Goal: Check status: Check status

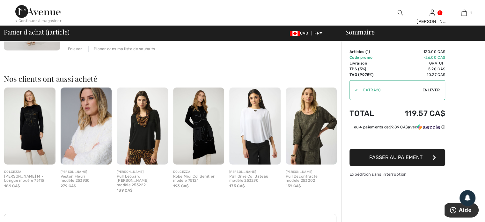
scroll to position [32, 0]
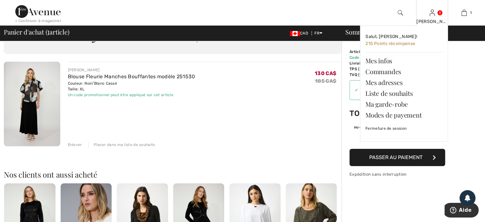
click at [436, 18] on div "Sylvie Salut, Sylvie! 215 Points récompense Mes infos Commandes Mes adresses Li…" at bounding box center [433, 13] width 32 height 26
click at [393, 74] on link "Commandes" at bounding box center [404, 71] width 77 height 11
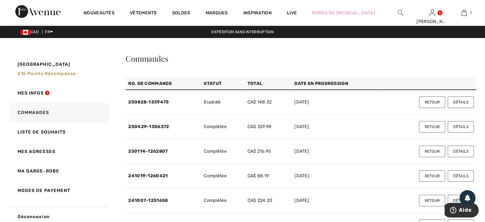
click at [462, 126] on button "Détails" at bounding box center [461, 126] width 26 height 11
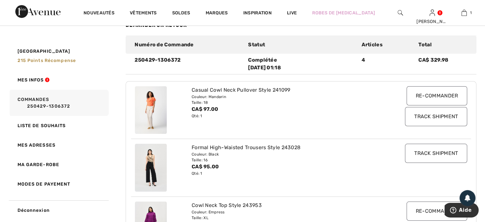
scroll to position [64, 0]
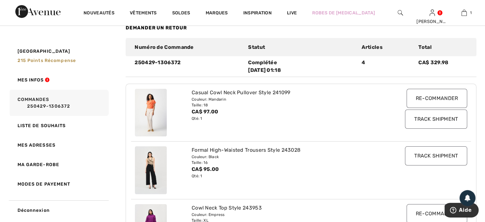
click at [156, 121] on img at bounding box center [151, 113] width 32 height 48
click at [291, 92] on div "Casual Cowl Neck Pullover Style 241099" at bounding box center [287, 93] width 191 height 8
click at [147, 106] on img at bounding box center [151, 113] width 32 height 48
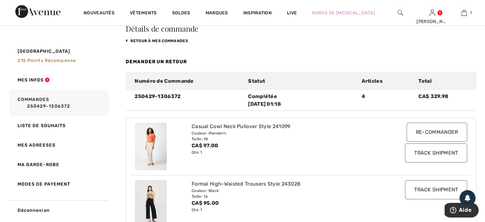
scroll to position [0, 0]
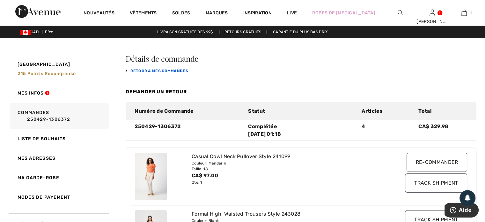
click at [140, 70] on link "retour à mes commandes" at bounding box center [157, 71] width 63 height 4
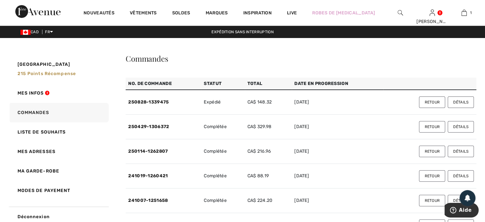
click at [458, 149] on button "Détails" at bounding box center [461, 151] width 26 height 11
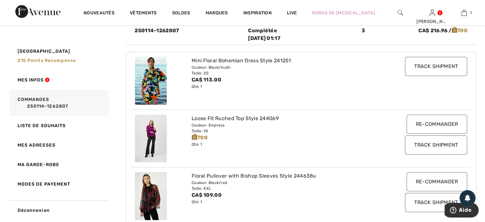
scroll to position [32, 0]
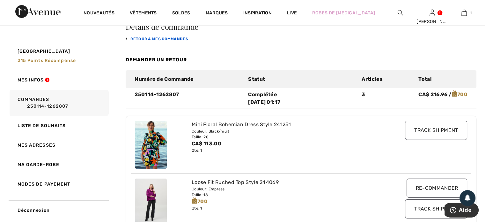
click at [142, 39] on link "retour à mes commandes" at bounding box center [157, 39] width 63 height 4
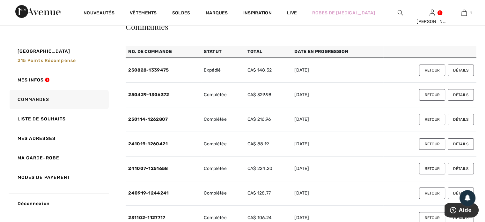
click at [461, 97] on button "Détails" at bounding box center [461, 94] width 26 height 11
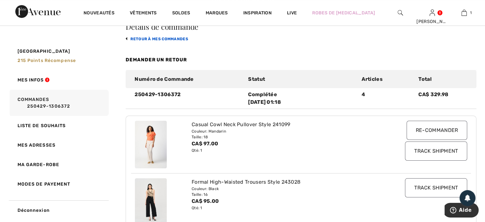
click at [147, 38] on link "retour à mes commandes" at bounding box center [157, 39] width 63 height 4
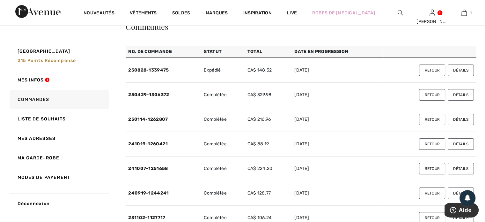
click at [459, 119] on button "Détails" at bounding box center [461, 119] width 26 height 11
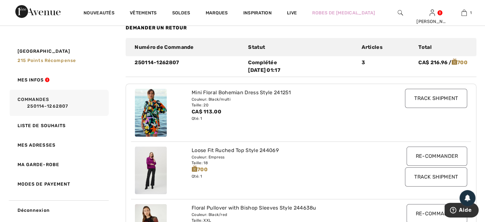
scroll to position [0, 0]
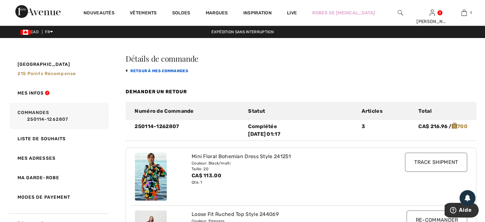
click at [147, 73] on link "retour à mes commandes" at bounding box center [157, 71] width 63 height 4
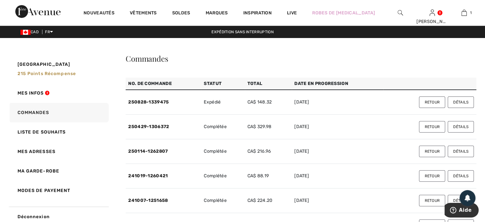
click at [460, 176] on button "Détails" at bounding box center [461, 175] width 26 height 11
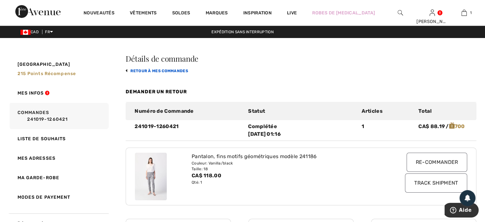
click at [142, 71] on link "retour à mes commandes" at bounding box center [157, 71] width 63 height 4
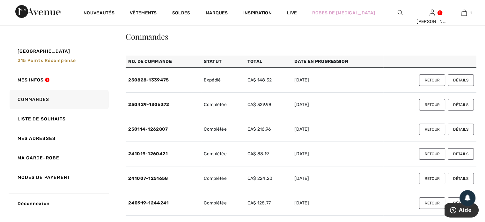
scroll to position [32, 0]
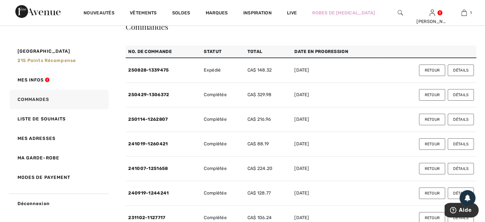
click at [461, 169] on button "Détails" at bounding box center [461, 168] width 26 height 11
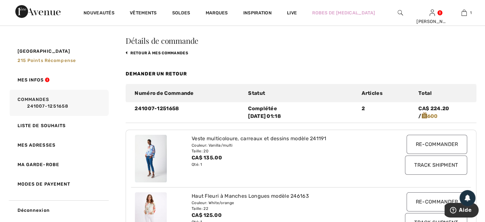
scroll to position [0, 0]
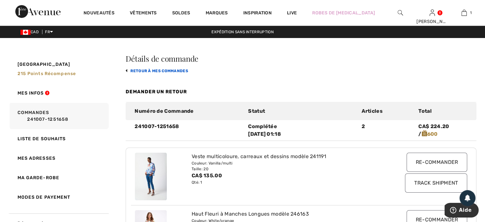
click at [166, 71] on link "retour à mes commandes" at bounding box center [157, 71] width 63 height 4
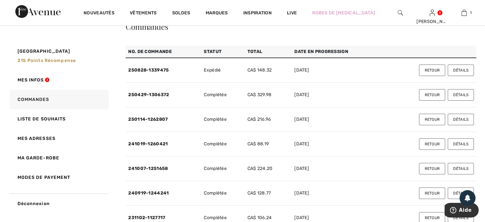
scroll to position [64, 0]
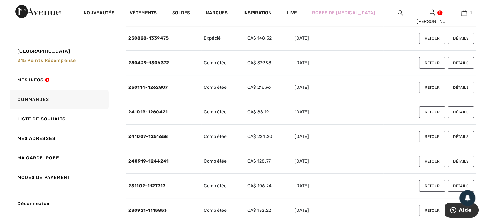
click at [462, 158] on button "Détails" at bounding box center [461, 160] width 26 height 11
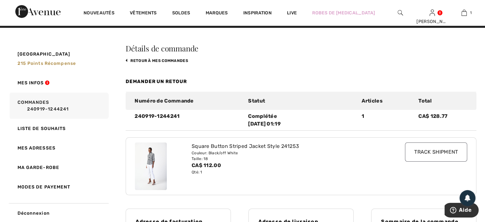
scroll to position [0, 0]
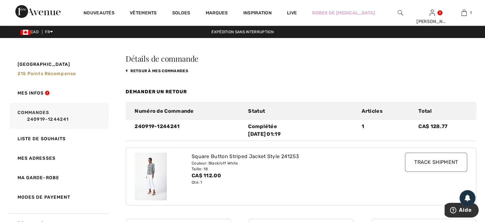
click at [151, 172] on img at bounding box center [151, 177] width 32 height 48
click at [128, 69] on link "retour à mes commandes" at bounding box center [157, 71] width 63 height 4
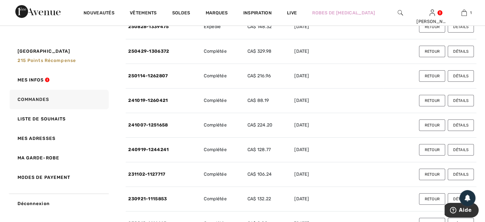
scroll to position [96, 0]
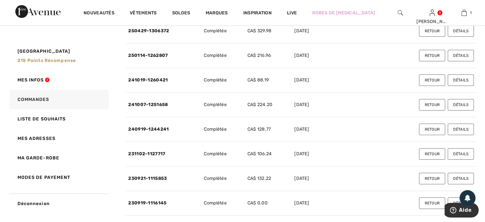
click at [462, 152] on button "Détails" at bounding box center [461, 153] width 26 height 11
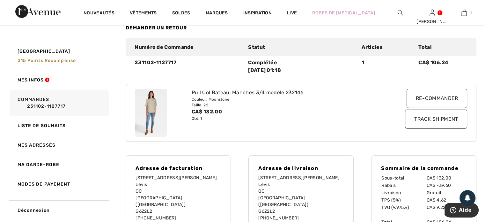
scroll to position [0, 0]
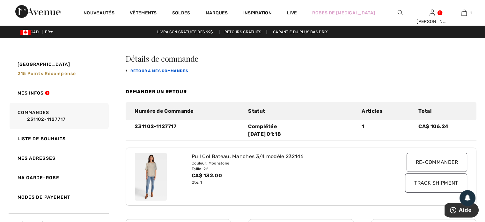
click at [160, 69] on link "retour à mes commandes" at bounding box center [157, 71] width 63 height 4
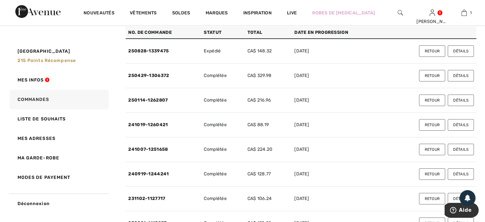
scroll to position [128, 0]
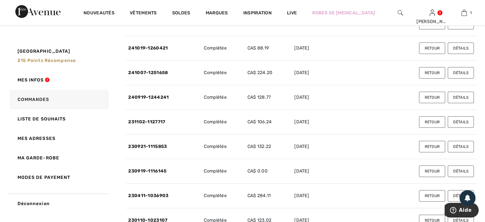
click at [457, 121] on button "Détails" at bounding box center [461, 121] width 26 height 11
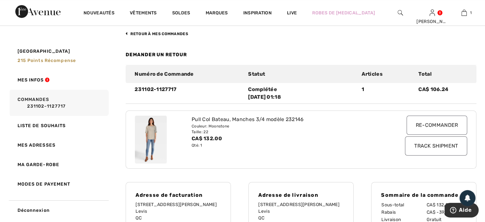
scroll to position [0, 0]
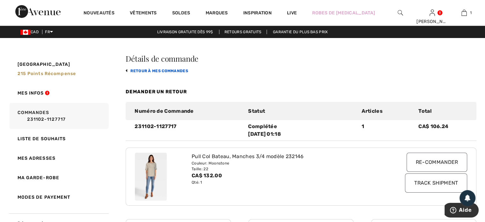
click at [134, 69] on link "retour à mes commandes" at bounding box center [157, 71] width 63 height 4
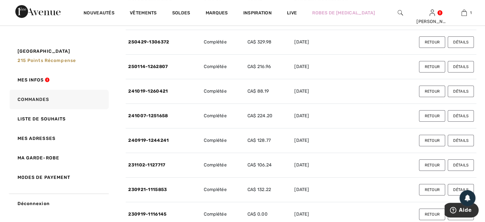
scroll to position [96, 0]
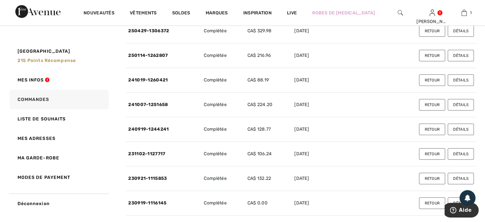
click at [458, 178] on button "Détails" at bounding box center [461, 178] width 26 height 11
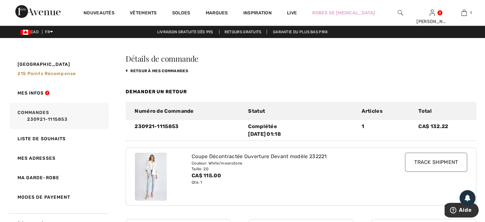
scroll to position [0, 0]
click at [133, 72] on link "retour à mes commandes" at bounding box center [157, 71] width 63 height 4
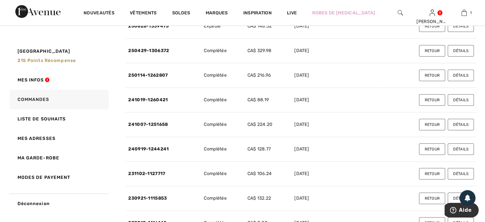
scroll to position [128, 0]
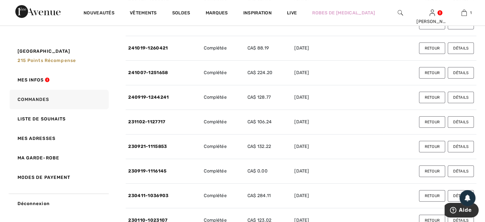
click at [458, 169] on button "Détails" at bounding box center [461, 170] width 26 height 11
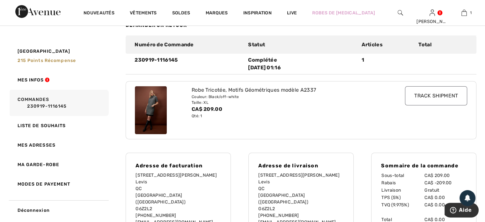
scroll to position [32, 0]
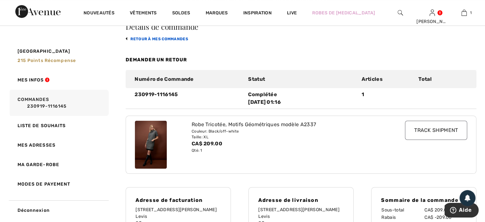
click at [136, 38] on link "retour à mes commandes" at bounding box center [157, 39] width 63 height 4
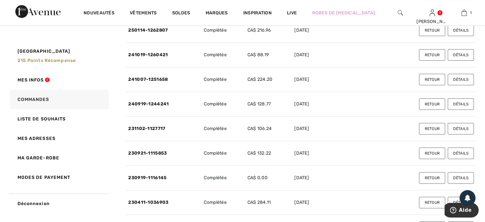
scroll to position [160, 0]
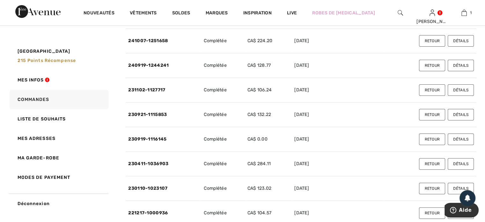
click at [460, 164] on button "Détails" at bounding box center [461, 163] width 26 height 11
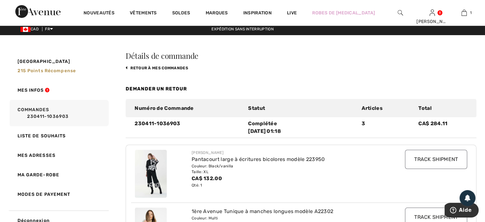
scroll to position [0, 0]
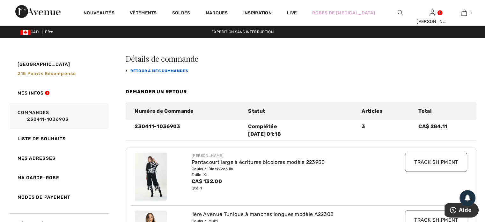
click at [127, 69] on link "retour à mes commandes" at bounding box center [157, 71] width 63 height 4
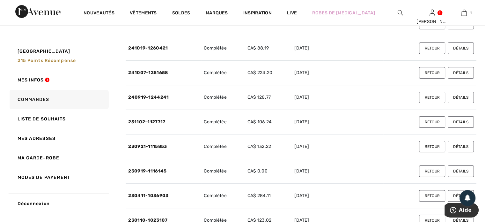
scroll to position [191, 0]
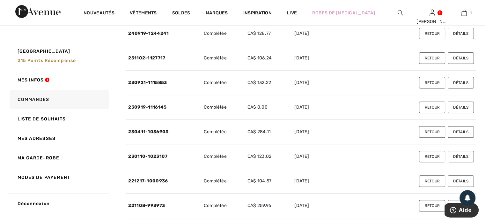
click at [460, 157] on button "Détails" at bounding box center [461, 156] width 26 height 11
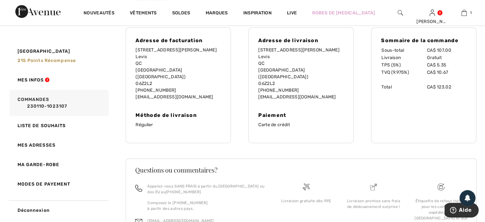
scroll to position [32, 0]
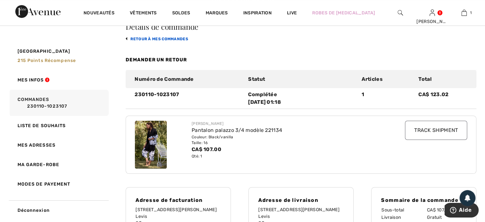
click at [138, 39] on link "retour à mes commandes" at bounding box center [157, 39] width 63 height 4
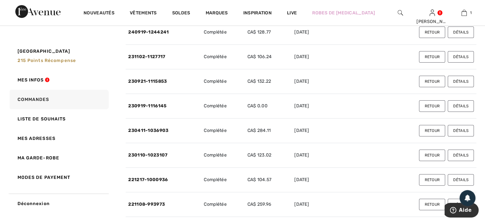
scroll to position [223, 0]
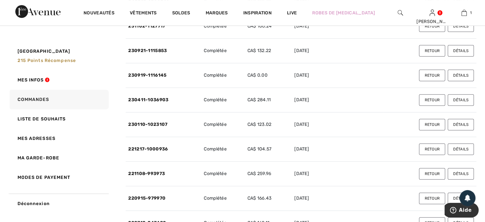
click at [455, 147] on button "Détails" at bounding box center [461, 148] width 26 height 11
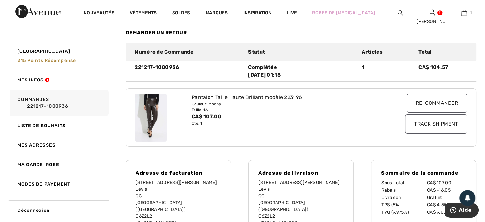
scroll to position [32, 0]
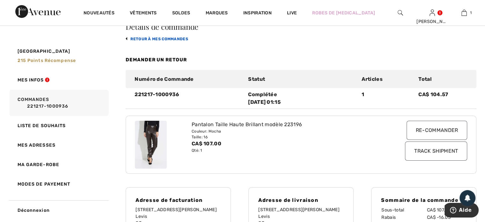
click at [142, 41] on link "retour à mes commandes" at bounding box center [157, 39] width 63 height 4
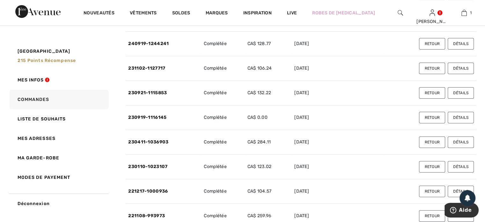
scroll to position [191, 0]
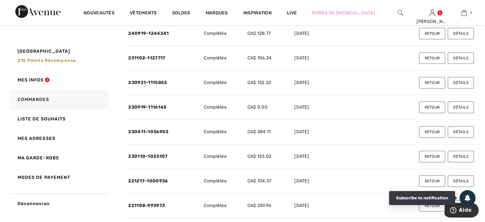
drag, startPoint x: 471, startPoint y: 200, endPoint x: 345, endPoint y: 202, distance: 125.8
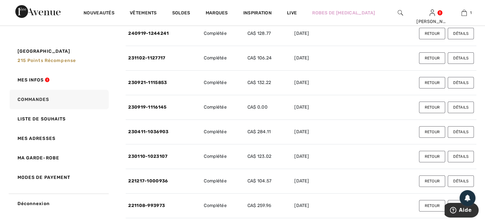
drag, startPoint x: 345, startPoint y: 202, endPoint x: 462, endPoint y: 181, distance: 118.2
click at [462, 181] on button "Détails" at bounding box center [461, 180] width 26 height 11
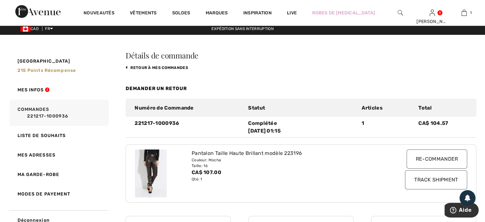
scroll to position [0, 0]
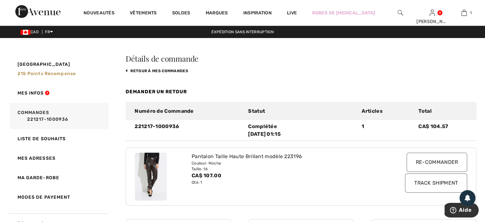
click at [247, 156] on div "Pantalon Taille Haute Brillant modèle 223196" at bounding box center [287, 157] width 191 height 8
click at [129, 71] on link "retour à mes commandes" at bounding box center [157, 71] width 63 height 4
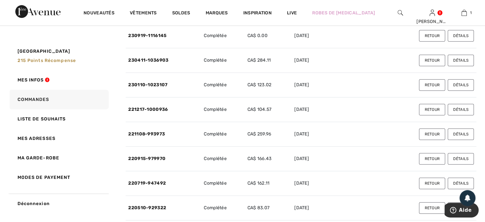
scroll to position [319, 0]
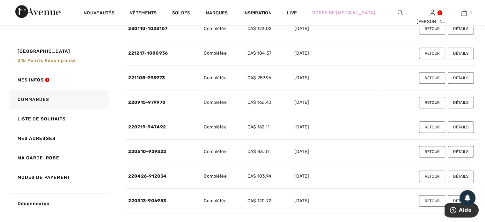
click at [459, 76] on button "Détails" at bounding box center [461, 77] width 26 height 11
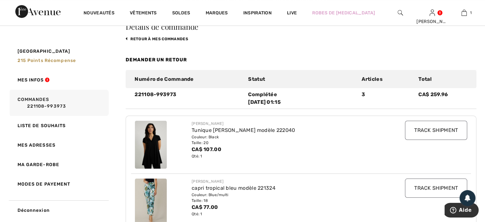
scroll to position [0, 0]
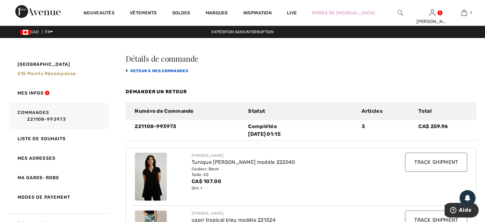
click at [149, 71] on link "retour à mes commandes" at bounding box center [157, 71] width 63 height 4
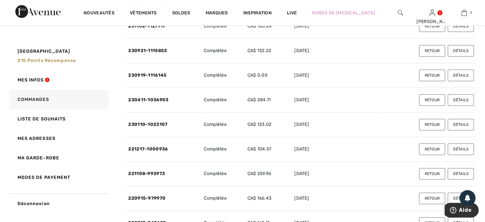
scroll to position [255, 0]
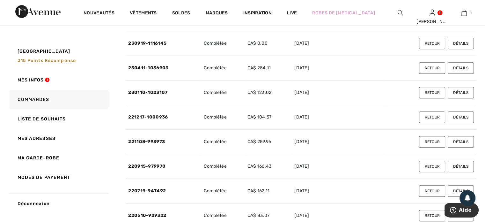
click at [463, 167] on button "Détails" at bounding box center [461, 166] width 26 height 11
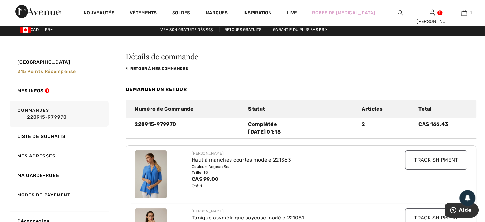
scroll to position [0, 0]
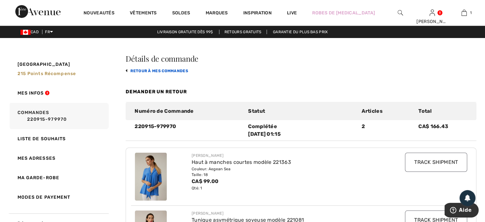
click at [129, 71] on link "retour à mes commandes" at bounding box center [157, 71] width 63 height 4
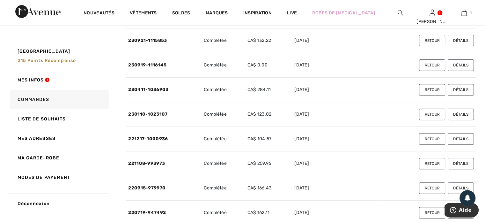
scroll to position [255, 0]
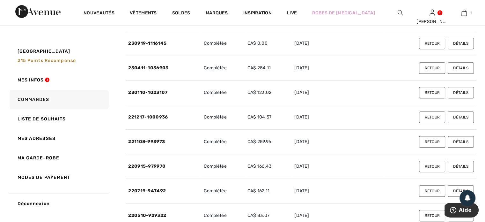
click at [455, 189] on button "Détails" at bounding box center [461, 190] width 26 height 11
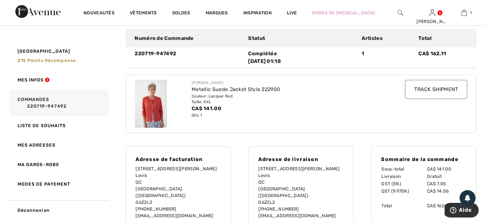
scroll to position [9, 0]
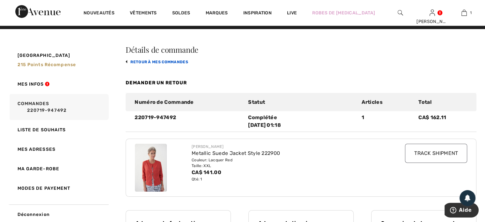
click at [136, 63] on link "retour à mes commandes" at bounding box center [157, 62] width 63 height 4
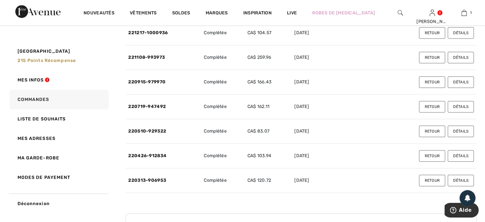
scroll to position [360, 0]
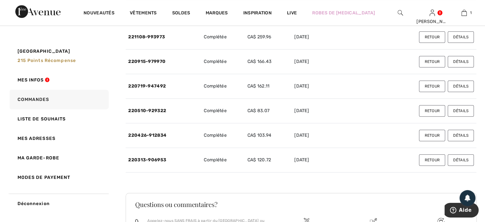
click at [455, 109] on button "Détails" at bounding box center [461, 110] width 26 height 11
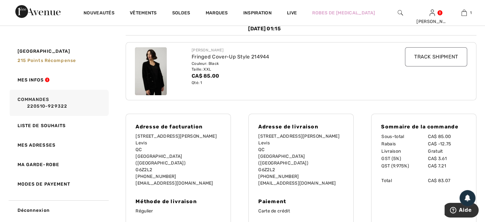
scroll to position [41, 0]
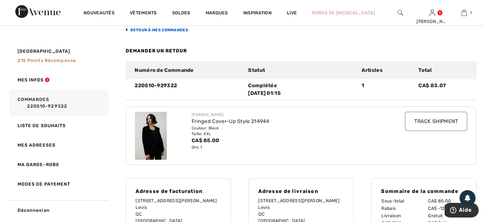
click at [128, 30] on link "retour à mes commandes" at bounding box center [157, 30] width 63 height 4
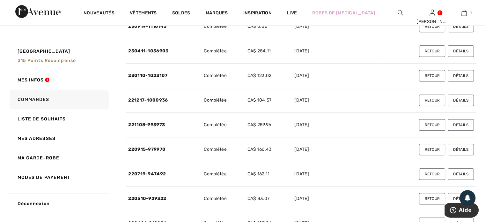
scroll to position [328, 0]
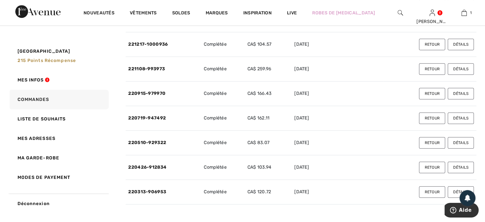
click at [461, 165] on button "Détails" at bounding box center [461, 166] width 26 height 11
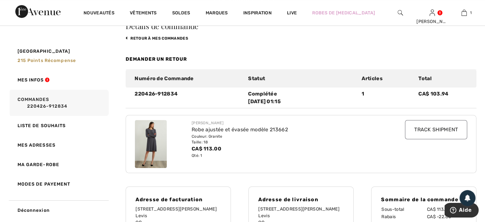
scroll to position [0, 0]
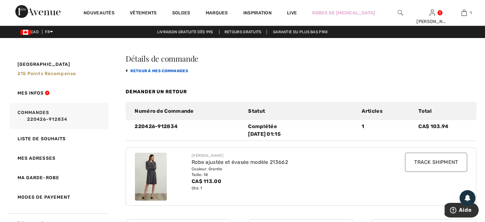
click at [137, 71] on link "retour à mes commandes" at bounding box center [157, 71] width 63 height 4
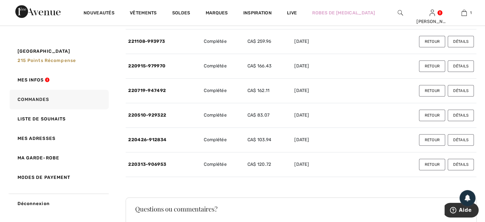
scroll to position [383, 0]
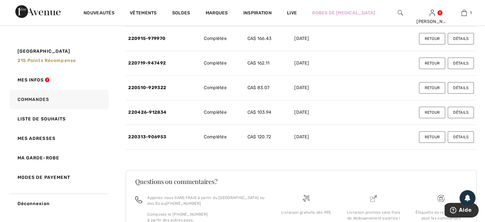
click at [461, 136] on button "Détails" at bounding box center [461, 136] width 26 height 11
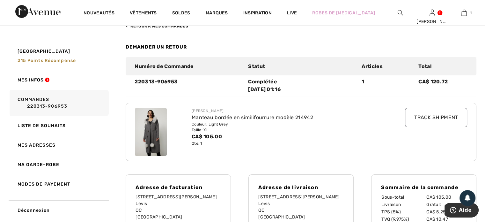
scroll to position [41, 0]
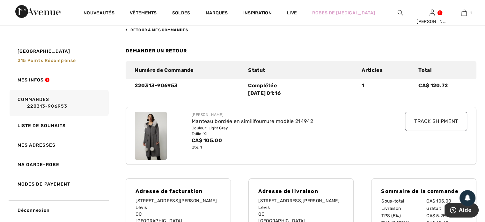
click at [149, 140] on img at bounding box center [151, 136] width 32 height 48
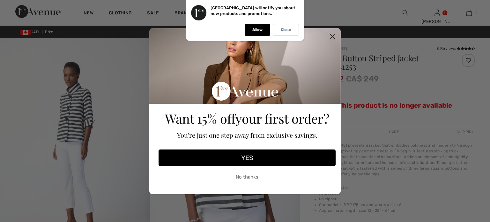
click at [329, 36] on circle "Close dialog" at bounding box center [332, 36] width 11 height 11
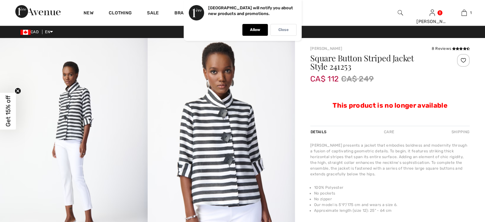
click at [281, 28] on p "Close" at bounding box center [284, 29] width 10 height 5
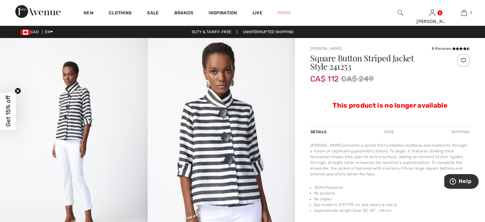
click at [400, 13] on img at bounding box center [400, 13] width 5 height 8
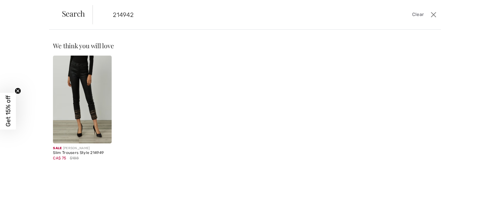
type input "214942"
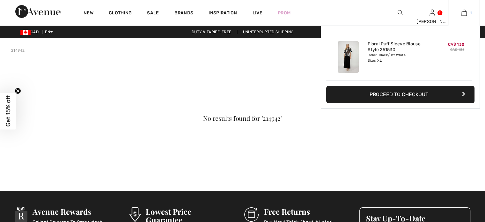
click at [466, 11] on img at bounding box center [464, 13] width 5 height 8
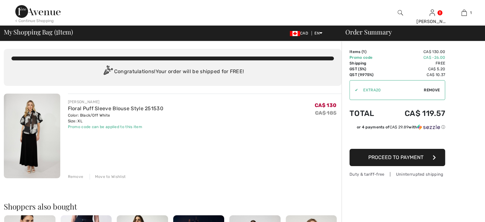
click at [72, 177] on div "Remove" at bounding box center [76, 177] width 16 height 6
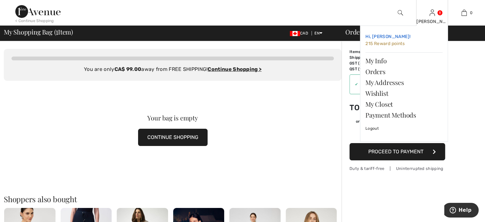
click at [381, 41] on span "215 Reward points" at bounding box center [385, 43] width 39 height 5
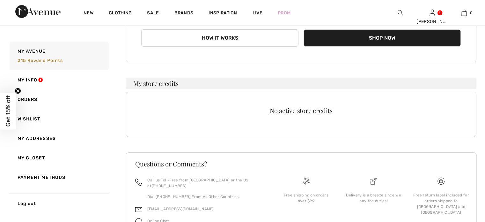
scroll to position [50, 0]
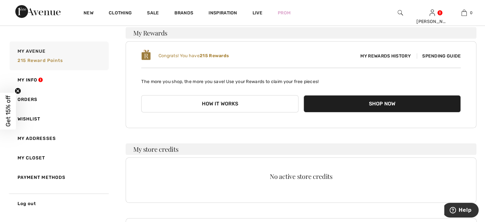
click at [437, 54] on span "Spending Guide" at bounding box center [439, 55] width 44 height 5
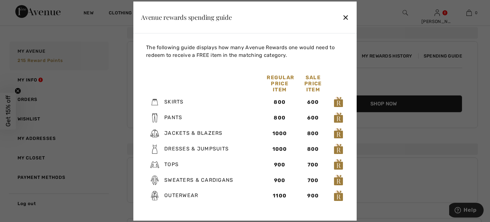
click at [342, 13] on div "✕" at bounding box center [345, 17] width 7 height 13
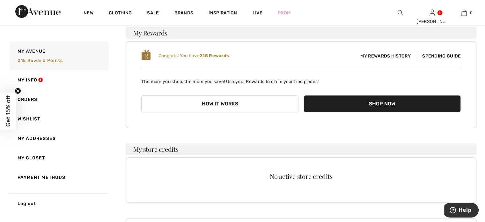
scroll to position [0, 0]
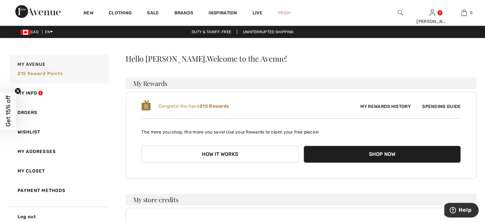
click at [363, 105] on span "My Rewards History" at bounding box center [386, 106] width 60 height 7
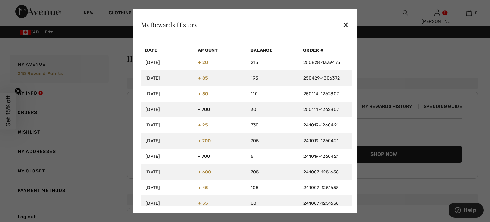
click at [343, 23] on div "✕" at bounding box center [345, 24] width 7 height 13
